Goal: Task Accomplishment & Management: Manage account settings

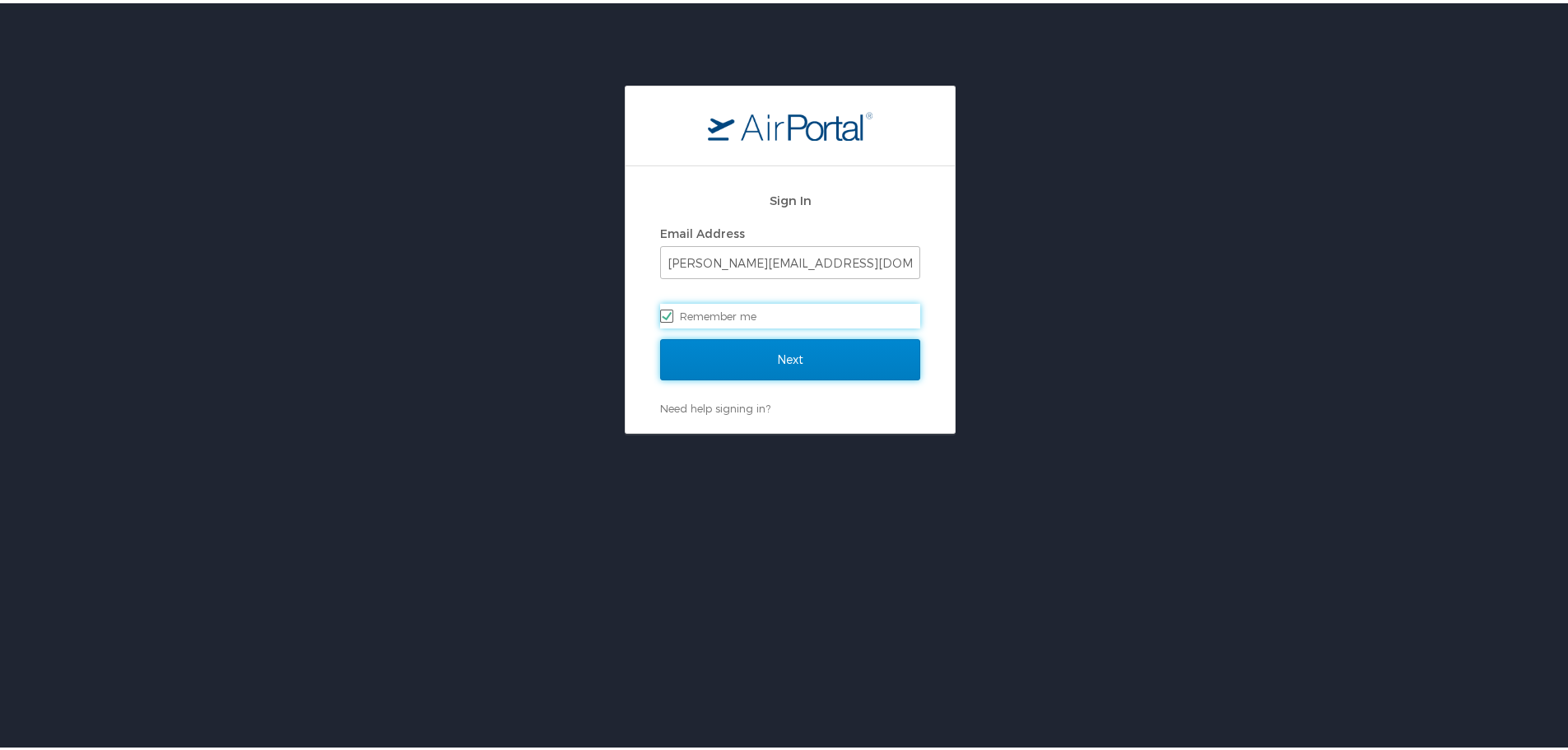
click at [745, 349] on input "Next" at bounding box center [790, 356] width 260 height 41
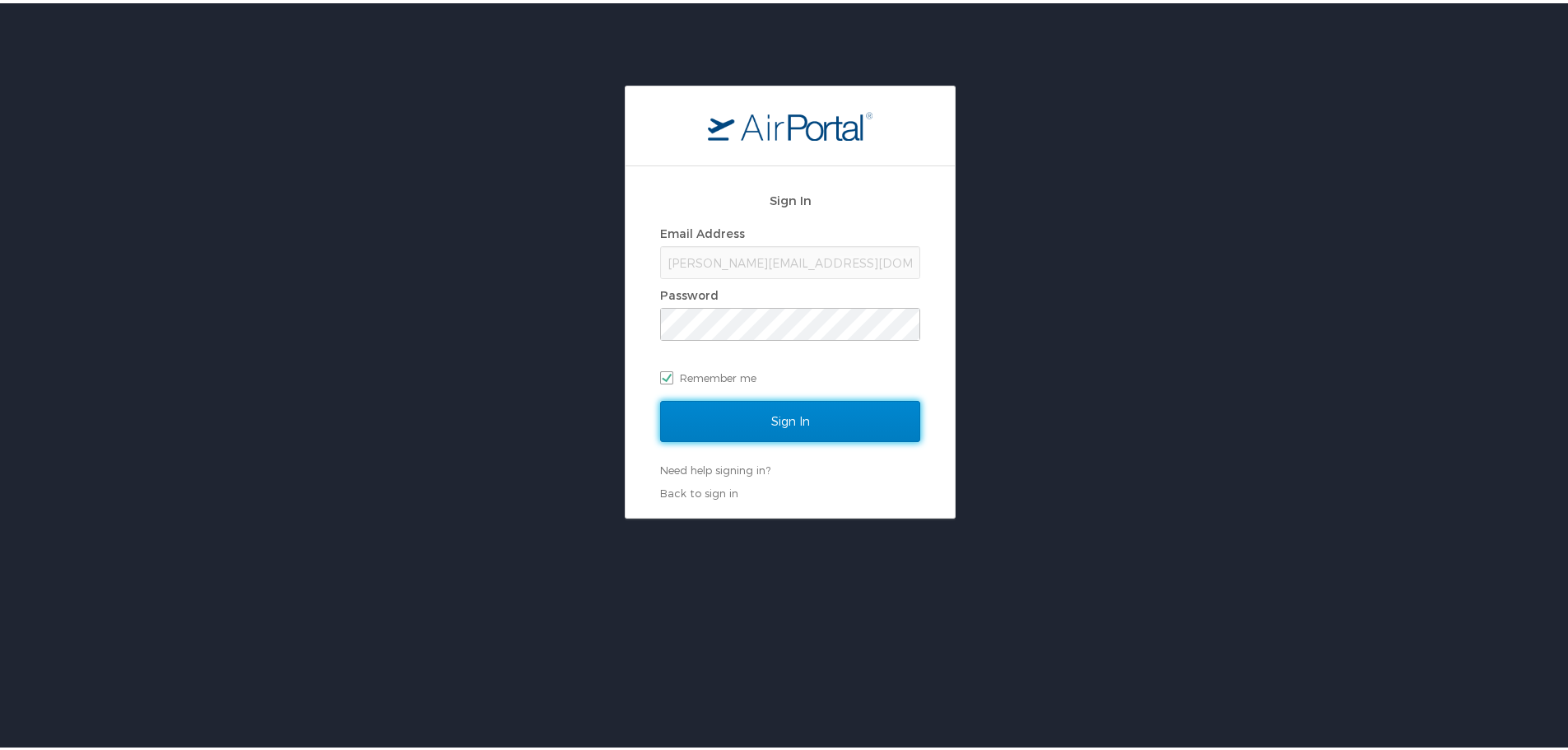
click at [736, 413] on input "Sign In" at bounding box center [790, 418] width 260 height 41
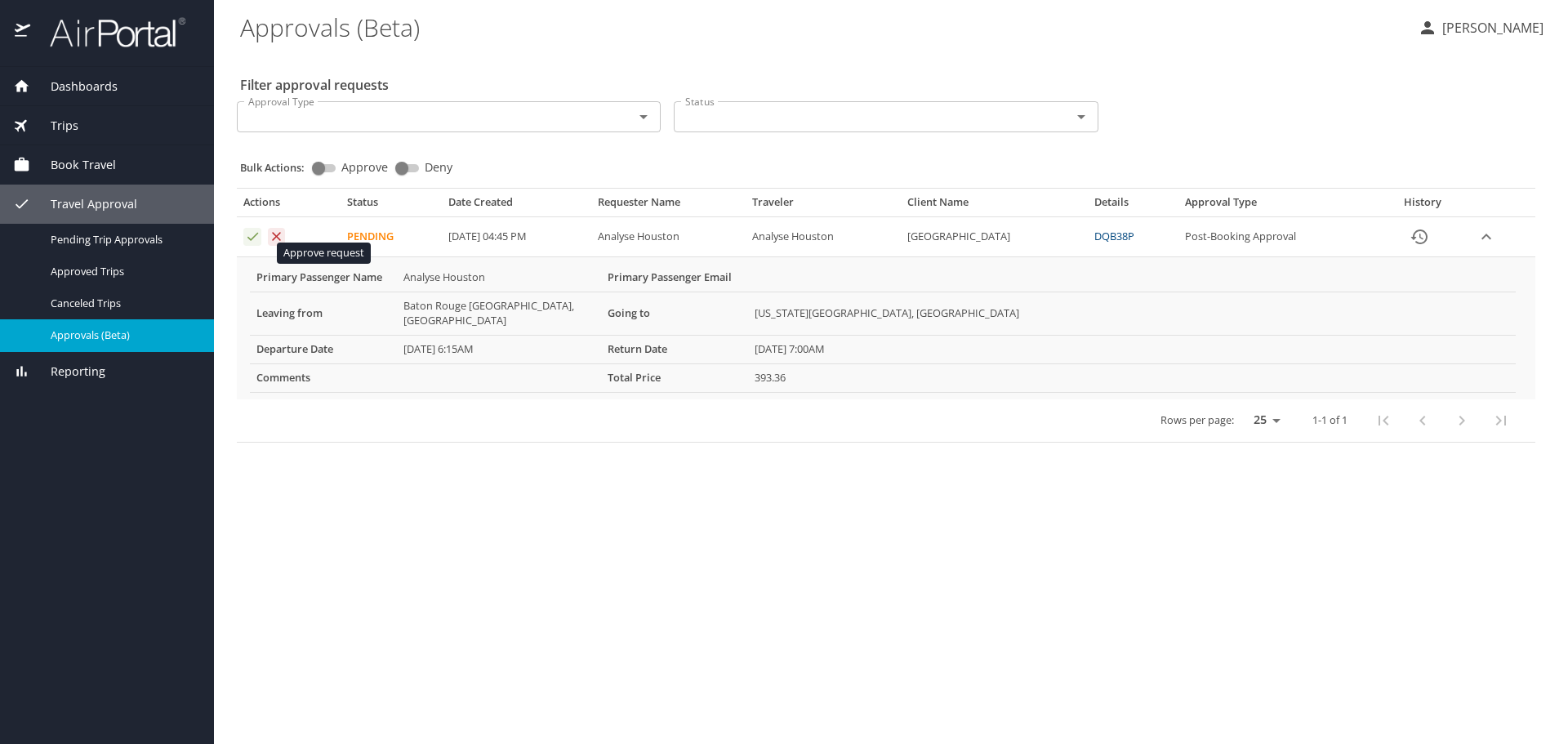
click at [253, 244] on icon "Approval table" at bounding box center [253, 236] width 16 height 16
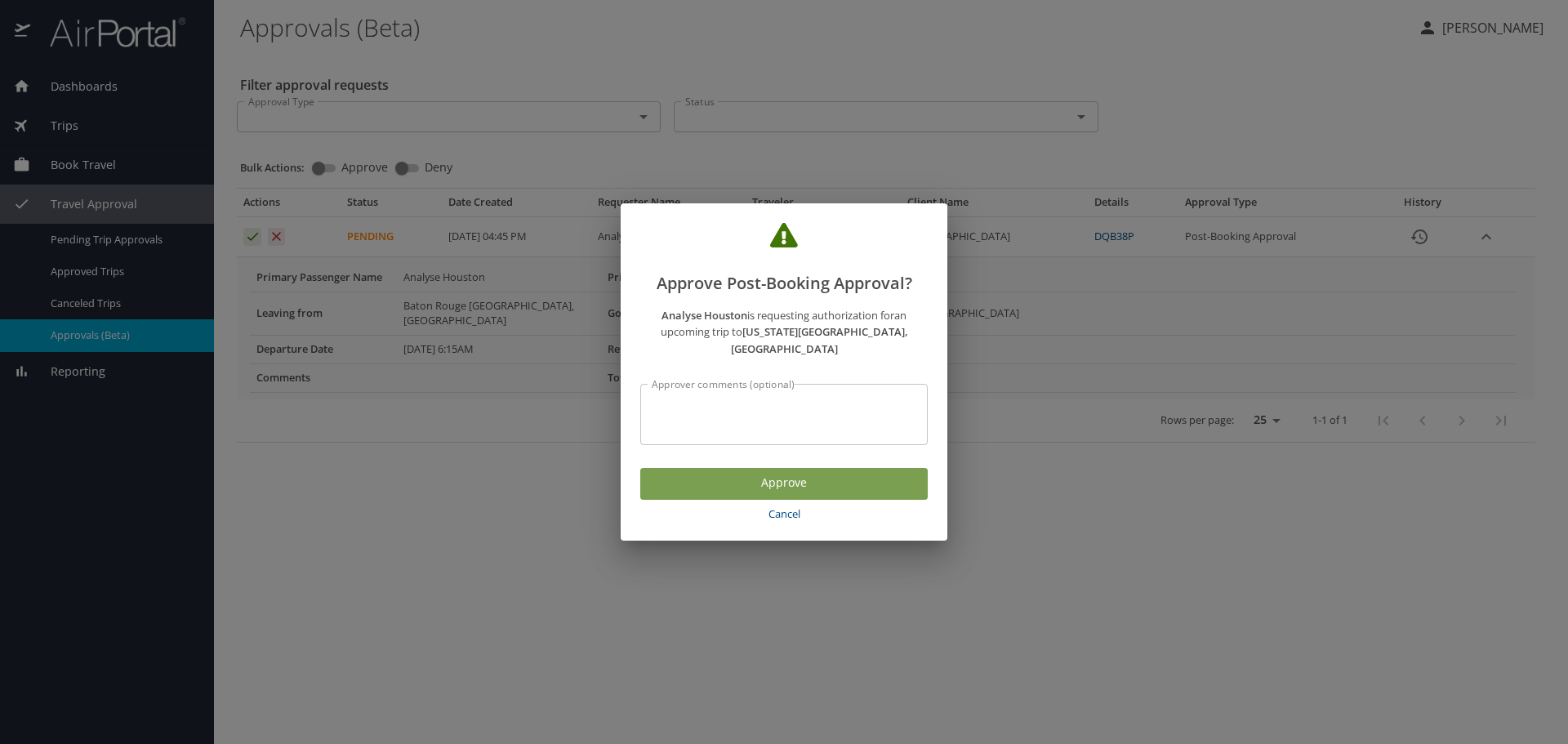
click at [690, 492] on span "Approve" at bounding box center [784, 483] width 261 height 21
